Goal: Task Accomplishment & Management: Use online tool/utility

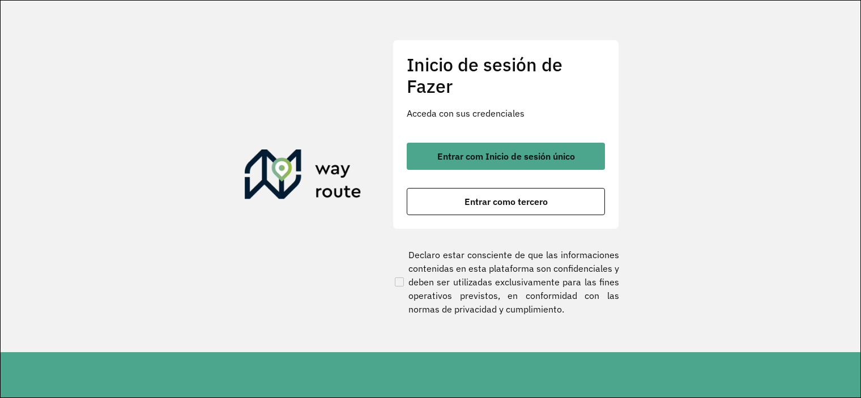
scroll to position [276, 0]
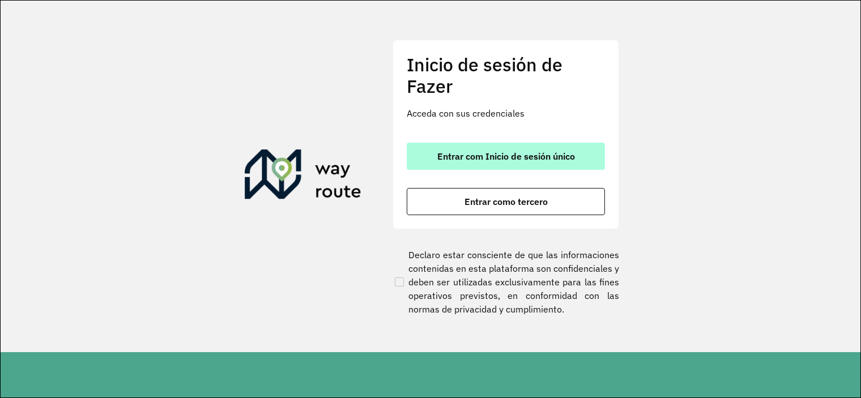
click at [583, 157] on button "Entrar com Inicio de sesión único" at bounding box center [506, 156] width 198 height 27
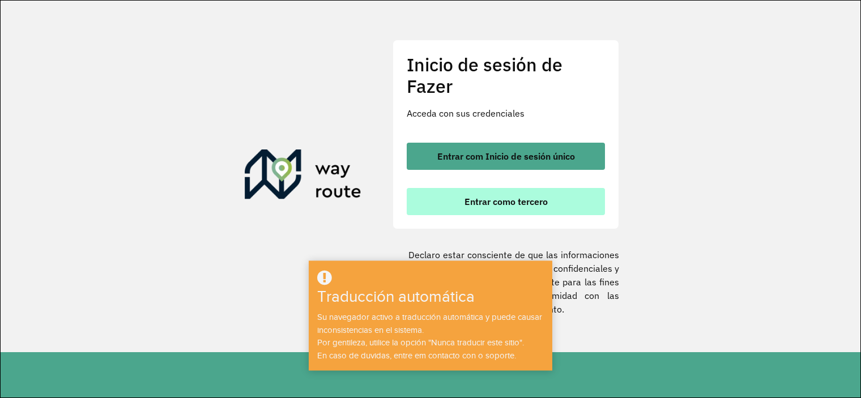
click at [545, 202] on font "Entrar como tercero" at bounding box center [505, 201] width 83 height 11
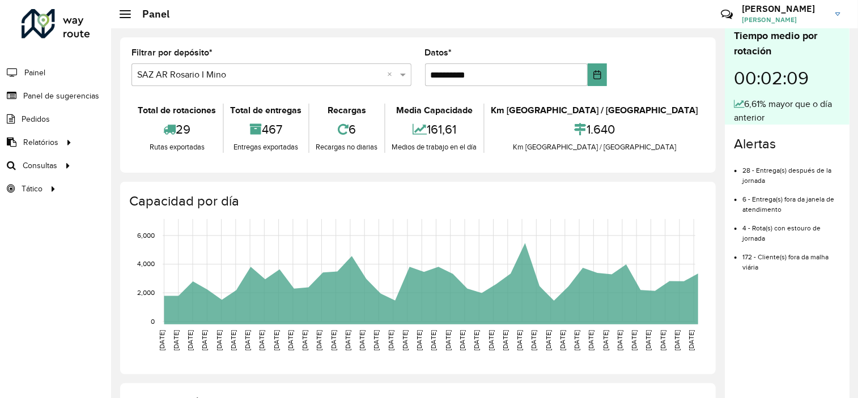
scroll to position [276, 0]
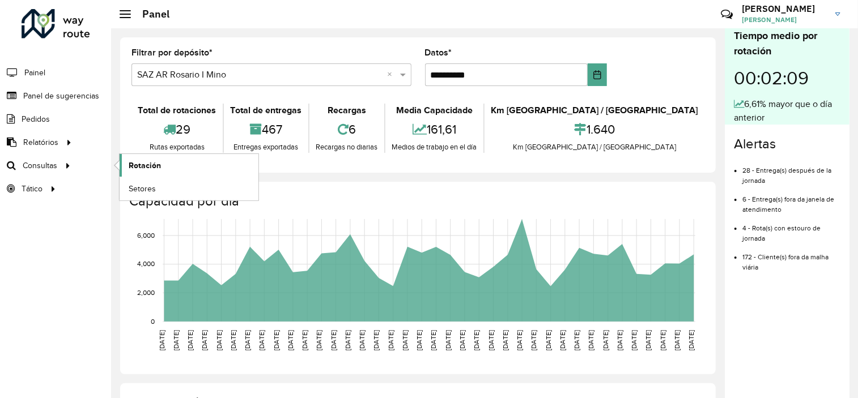
click at [161, 164] on link "Rotación" at bounding box center [189, 165] width 139 height 23
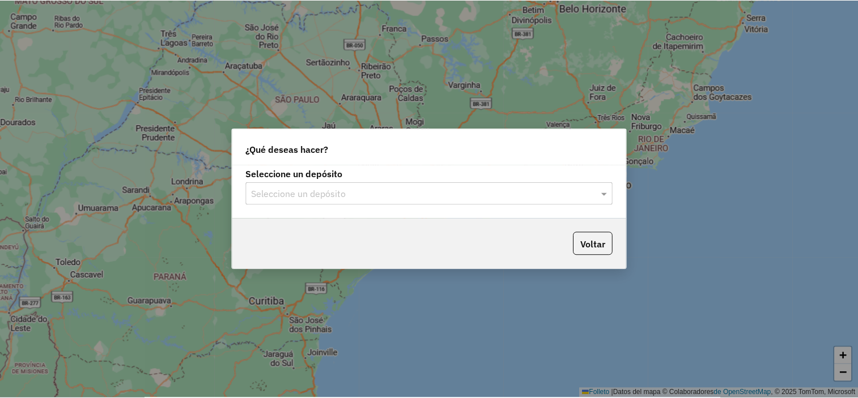
scroll to position [276, 0]
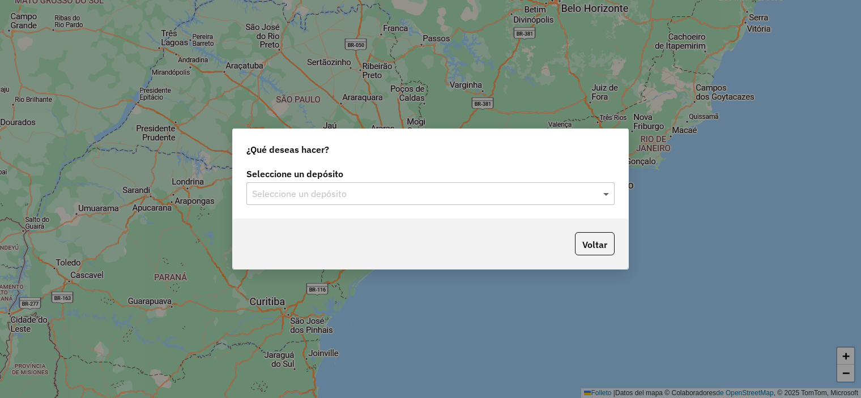
click at [605, 196] on span at bounding box center [607, 194] width 14 height 14
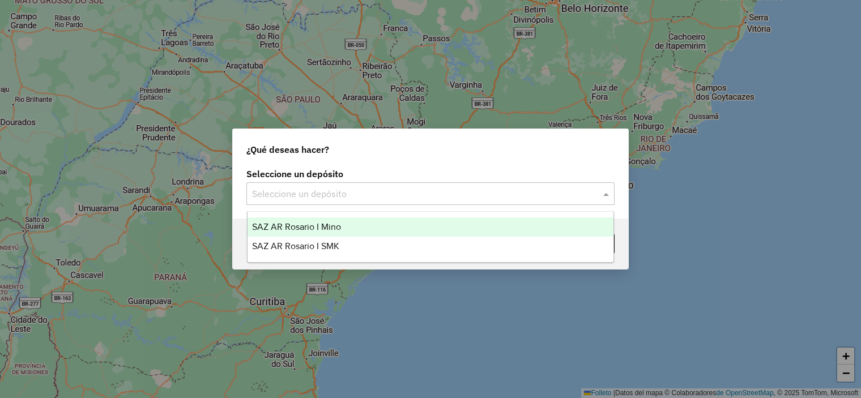
click at [579, 222] on div "SAZ AR Rosario I Mino" at bounding box center [431, 226] width 366 height 19
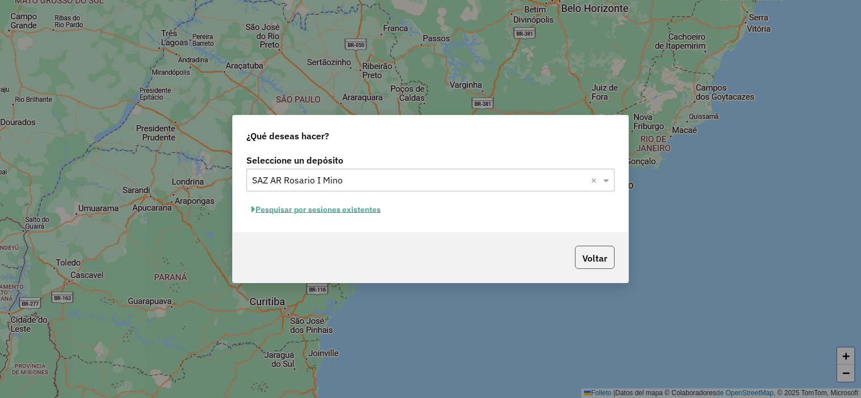
click at [594, 258] on font "Voltar" at bounding box center [594, 258] width 25 height 11
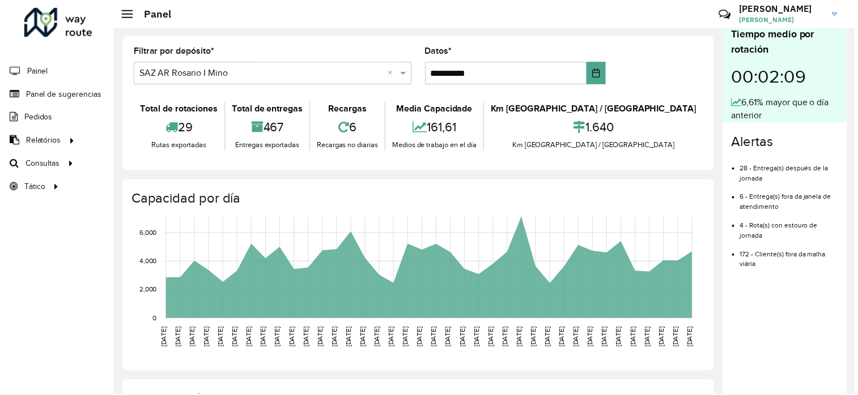
scroll to position [2, 0]
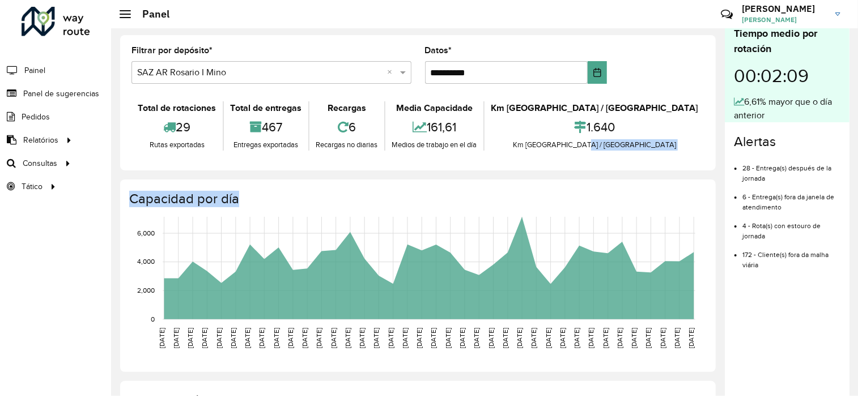
drag, startPoint x: 852, startPoint y: 167, endPoint x: 852, endPoint y: 205, distance: 37.9
type textarea "**********"
click at [852, 205] on div "**********" at bounding box center [484, 211] width 746 height 370
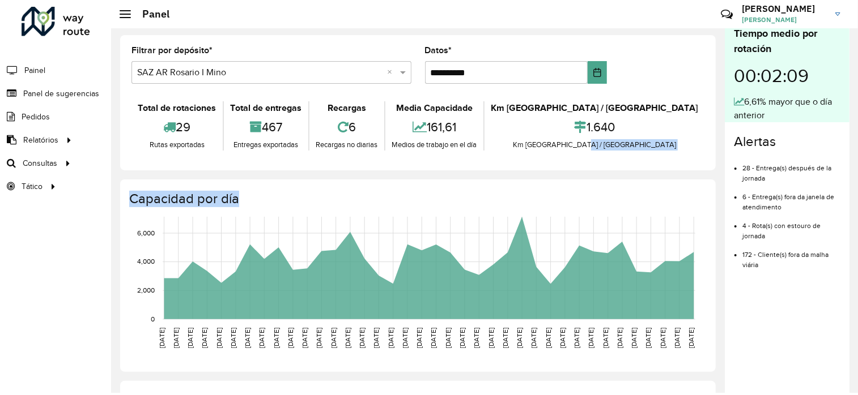
scroll to position [5, 0]
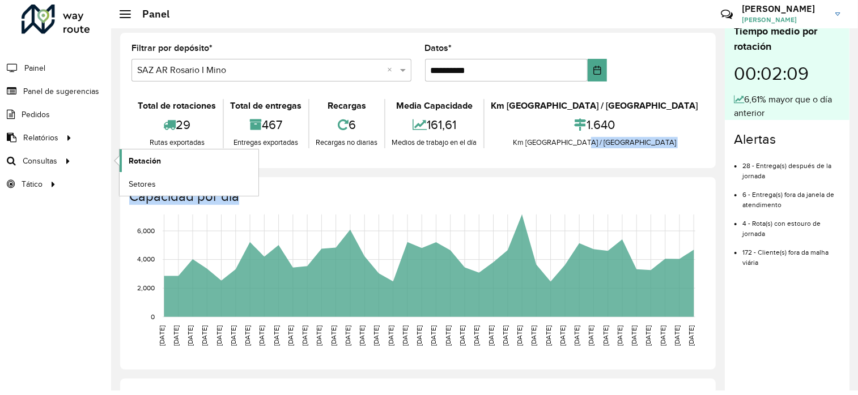
click at [162, 156] on link "Rotación" at bounding box center [189, 161] width 139 height 23
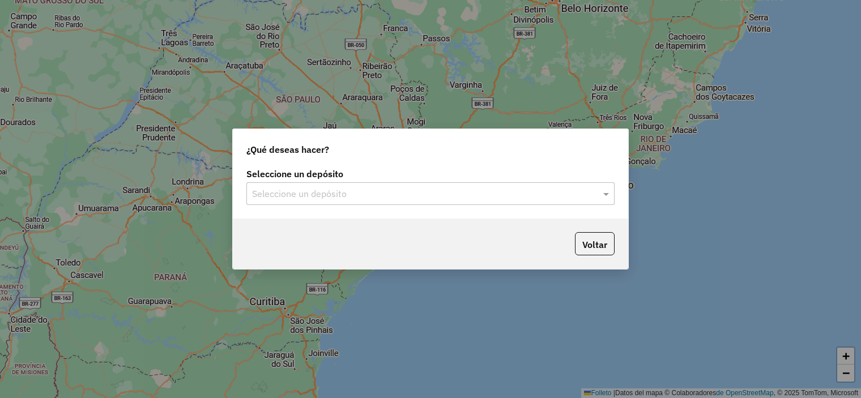
scroll to position [276, 0]
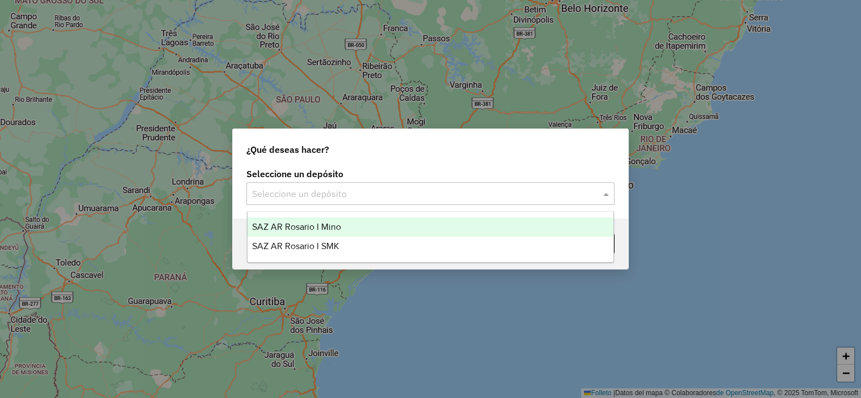
click at [604, 194] on span at bounding box center [607, 194] width 14 height 14
click at [578, 226] on div "SAZ AR Rosario I Mino" at bounding box center [431, 226] width 366 height 19
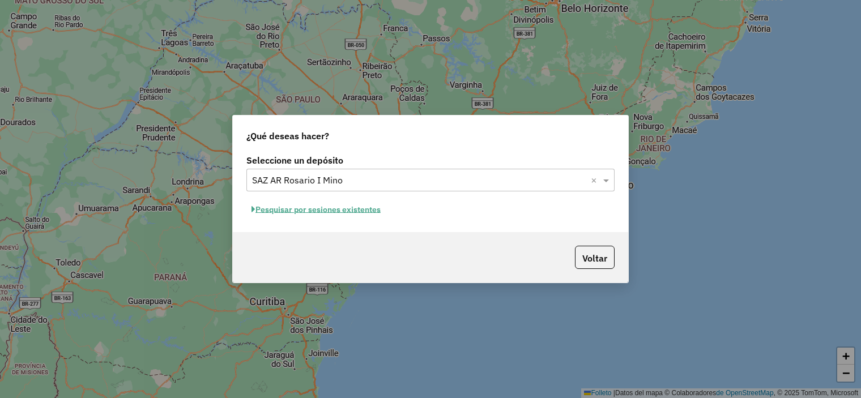
click at [342, 208] on font "Pesquisar por sesiones existentes" at bounding box center [317, 209] width 125 height 10
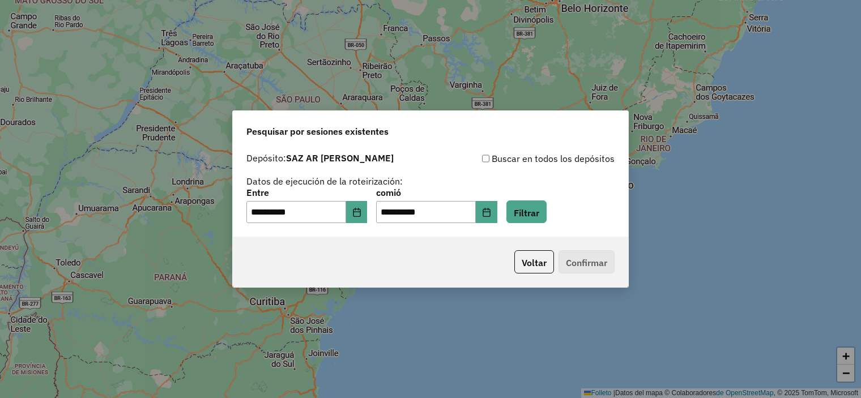
click at [598, 260] on p-footer "Voltar Confirmar" at bounding box center [562, 261] width 105 height 23
click at [539, 210] on font "Filtrar" at bounding box center [526, 212] width 25 height 11
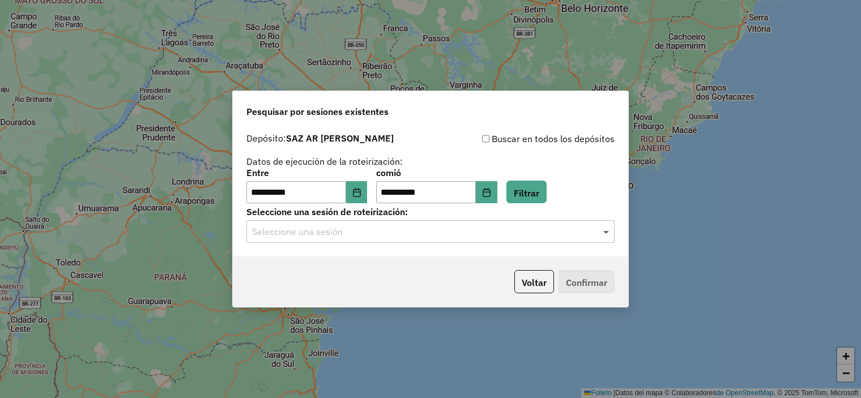
click at [607, 232] on span at bounding box center [607, 232] width 14 height 14
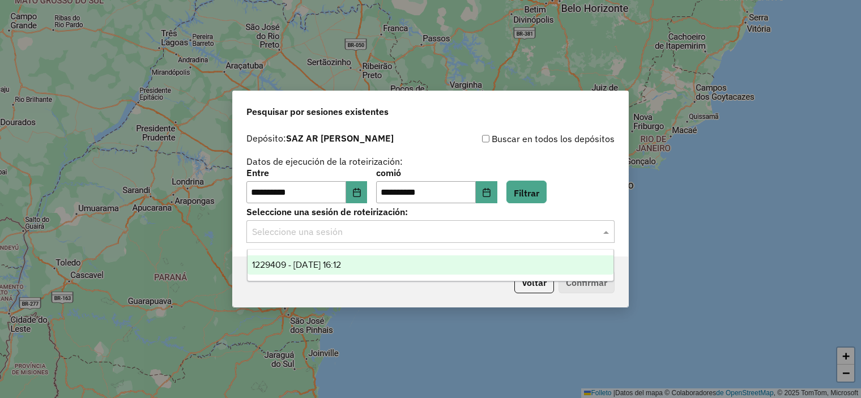
click at [579, 266] on div "1229409 - 14/08/2025 16:12" at bounding box center [431, 264] width 366 height 19
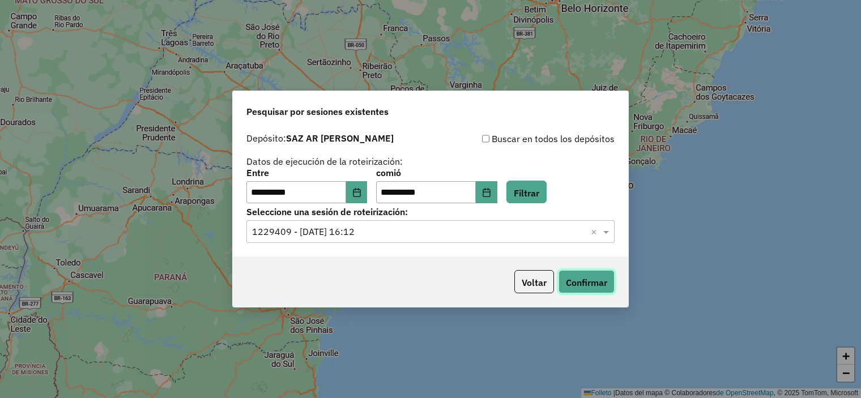
click at [584, 283] on font "Confirmar" at bounding box center [586, 282] width 41 height 11
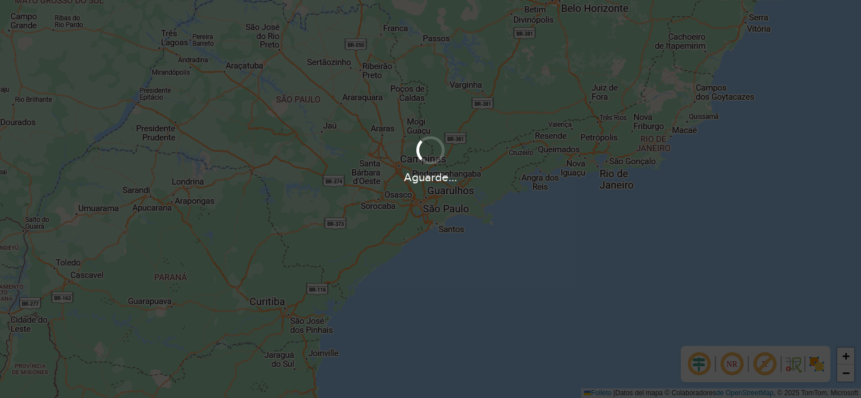
scroll to position [276, 0]
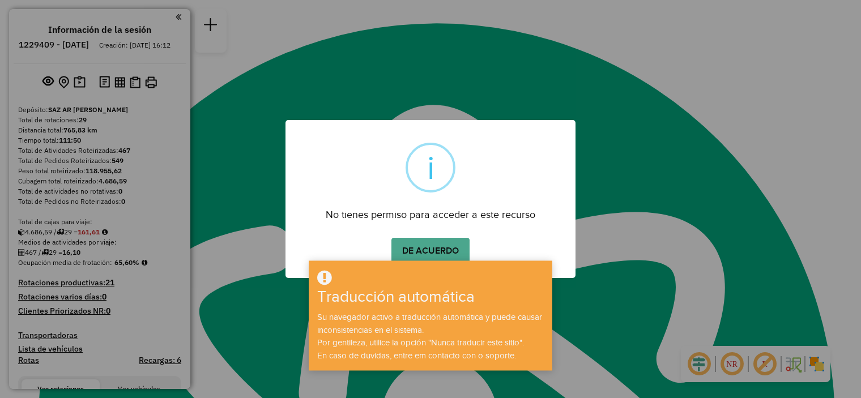
click at [650, 255] on div "× i No tienes permiso para acceder a este recurso DE ACUERDO No Cancel" at bounding box center [430, 199] width 861 height 398
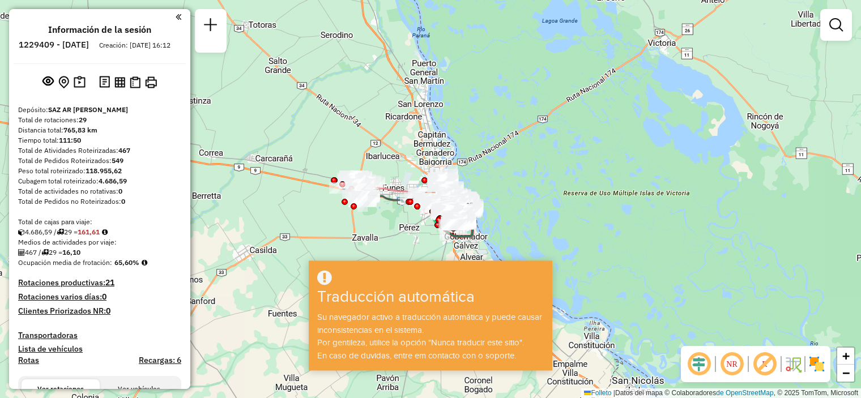
click at [176, 16] on em at bounding box center [179, 17] width 6 height 10
